Goal: Use online tool/utility: Utilize a website feature to perform a specific function

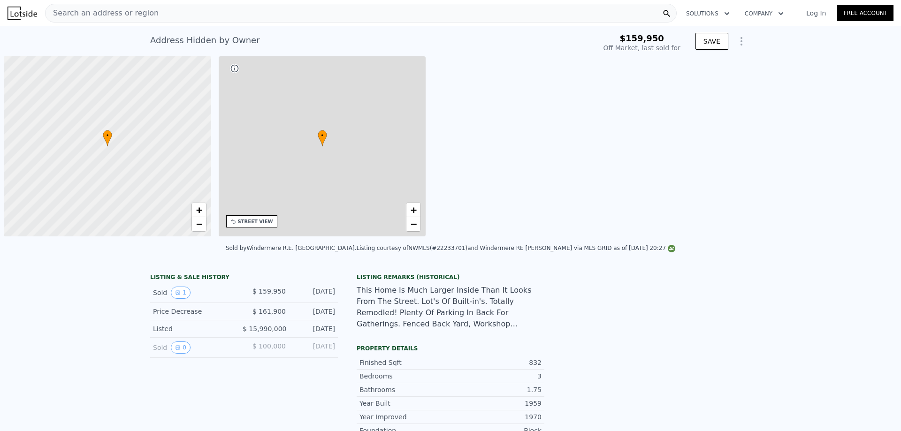
type input "-$ 172,328"
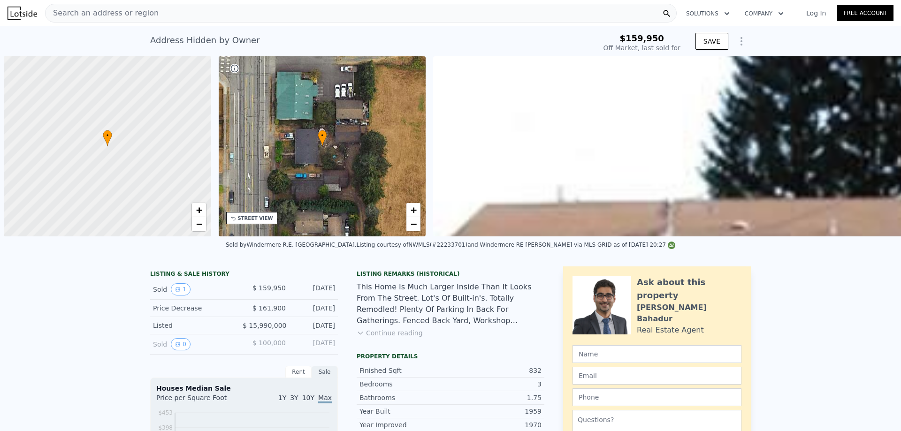
scroll to position [0, 4]
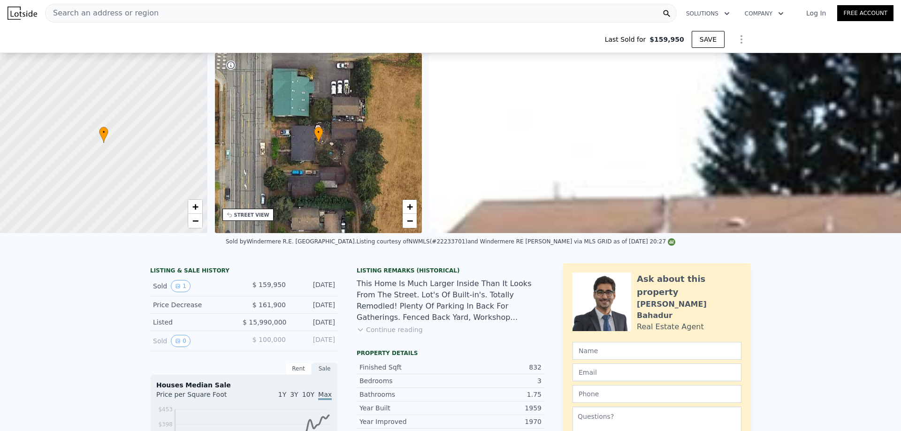
type input "$ 494,000"
type input "$ 286,600"
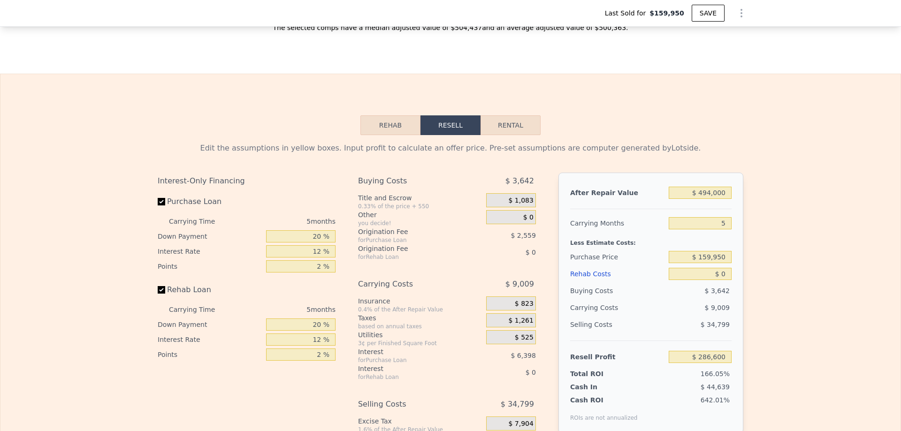
scroll to position [1358, 0]
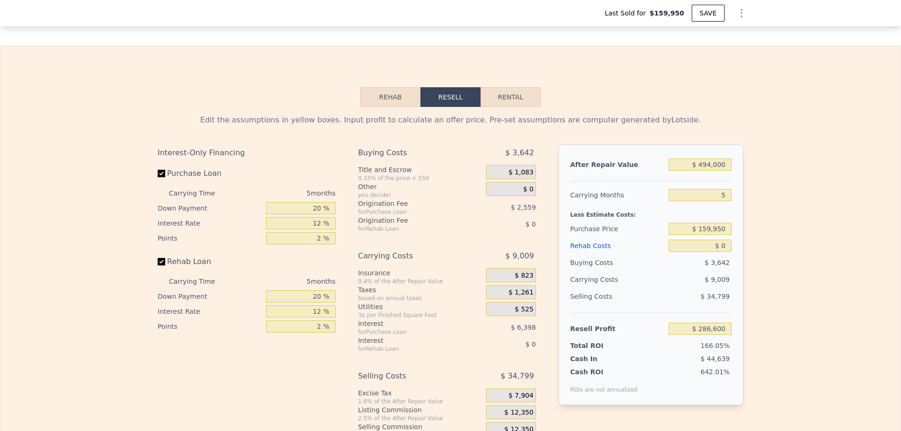
click at [387, 107] on button "Rehab" at bounding box center [391, 97] width 60 height 20
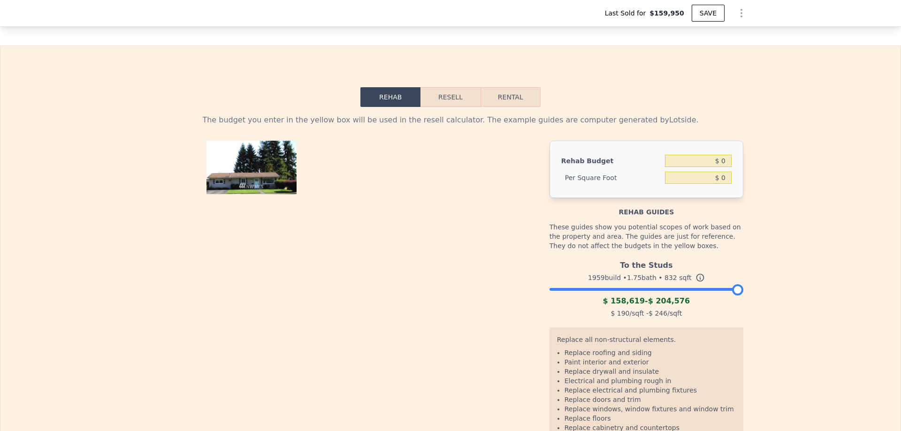
click at [445, 107] on button "Resell" at bounding box center [451, 97] width 60 height 20
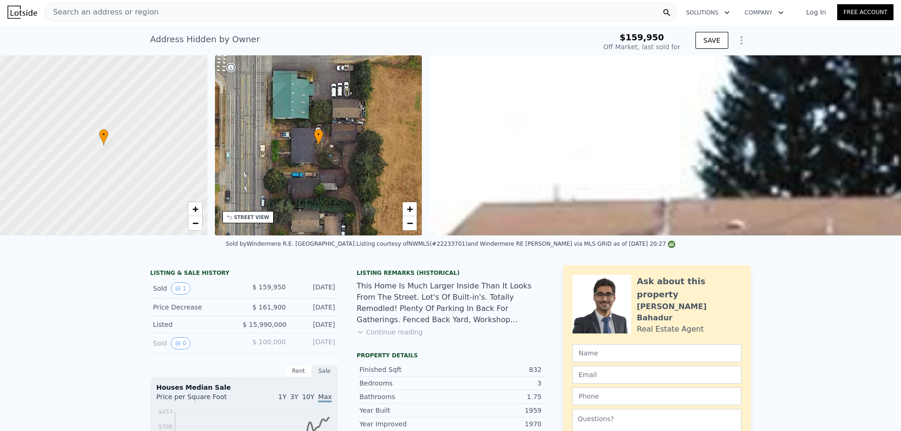
scroll to position [0, 0]
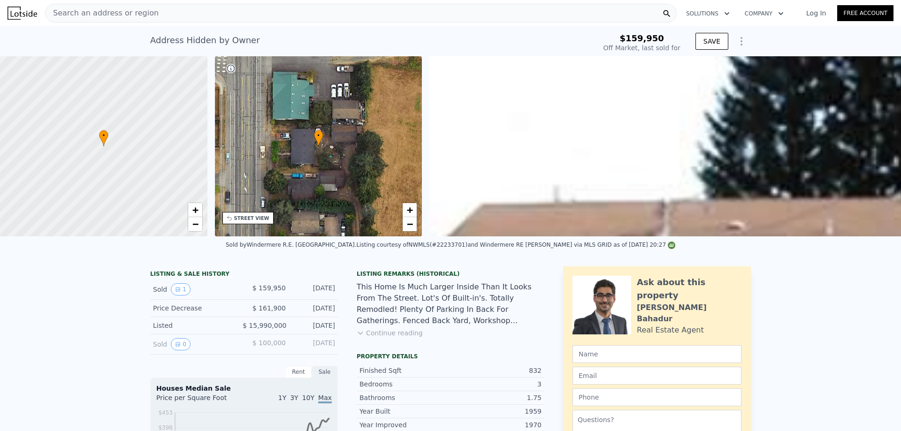
click at [154, 16] on div "Search an address or region" at bounding box center [361, 13] width 632 height 19
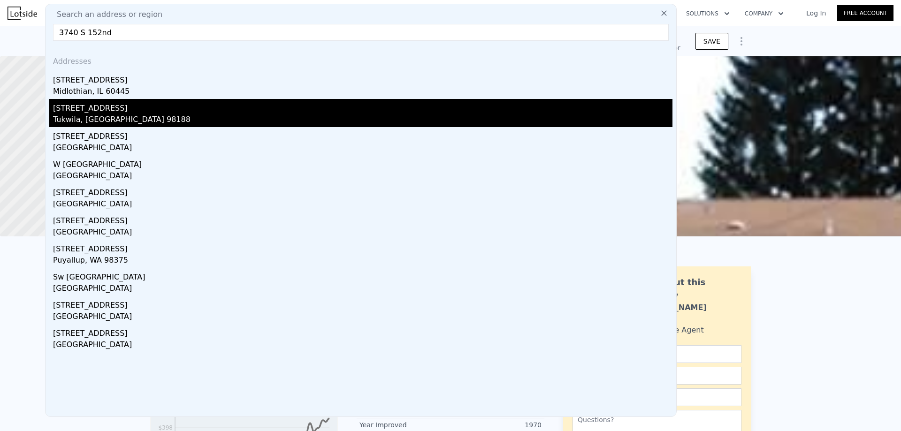
type input "3740 S 152nd"
click at [96, 116] on div "Tukwila, WA 98188" at bounding box center [363, 120] width 620 height 13
type input "$ 494,000"
type input "$ 286,600"
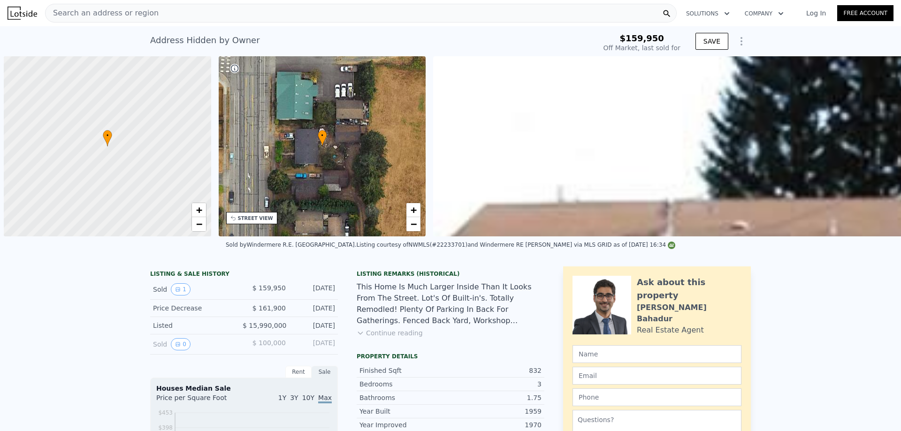
scroll to position [0, 4]
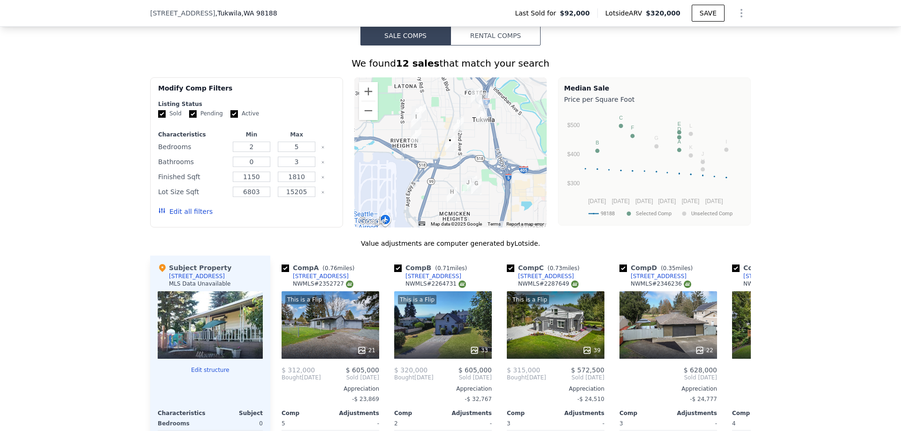
scroll to position [655, 0]
